Goal: Understand process/instructions

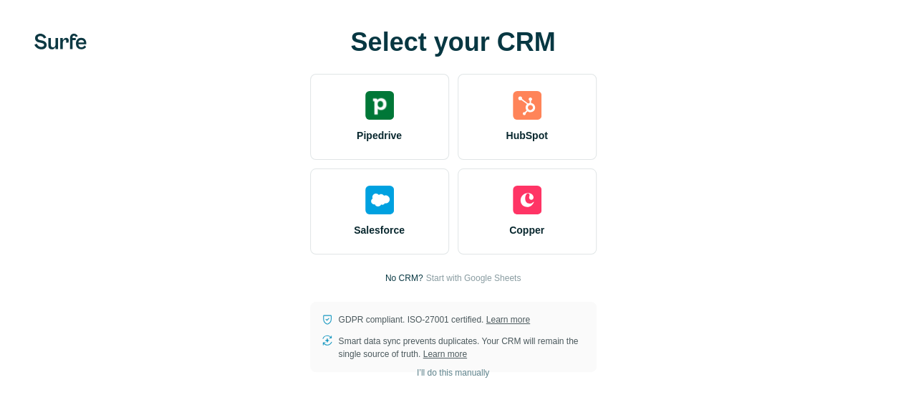
scroll to position [17, 0]
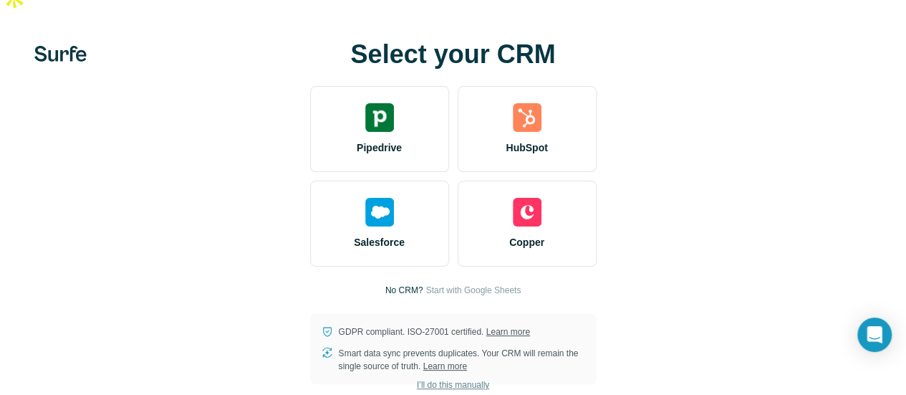
click at [417, 378] on span "I’ll do this manually" at bounding box center [453, 384] width 72 height 13
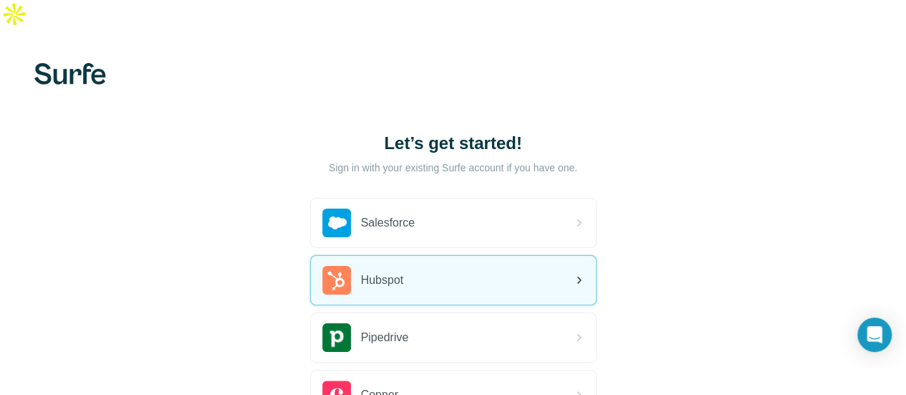
scroll to position [135, 0]
